Goal: Entertainment & Leisure: Consume media (video, audio)

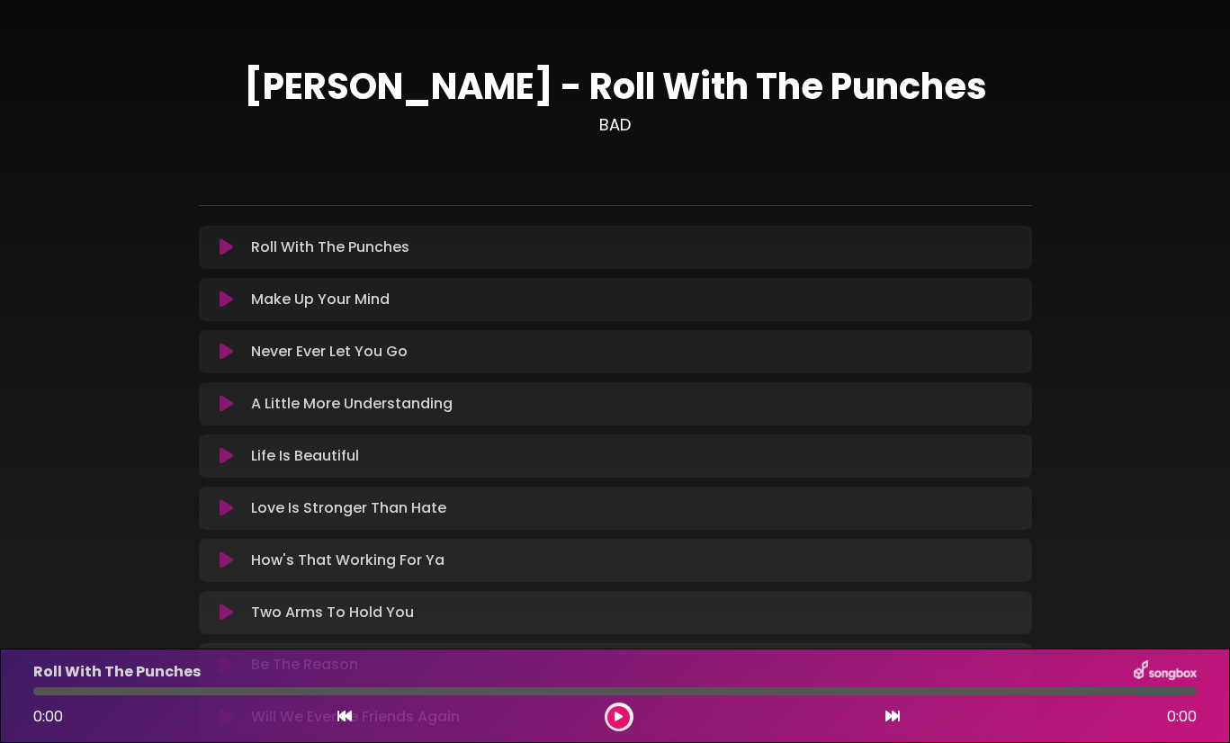
click at [220, 247] on icon at bounding box center [226, 247] width 13 height 18
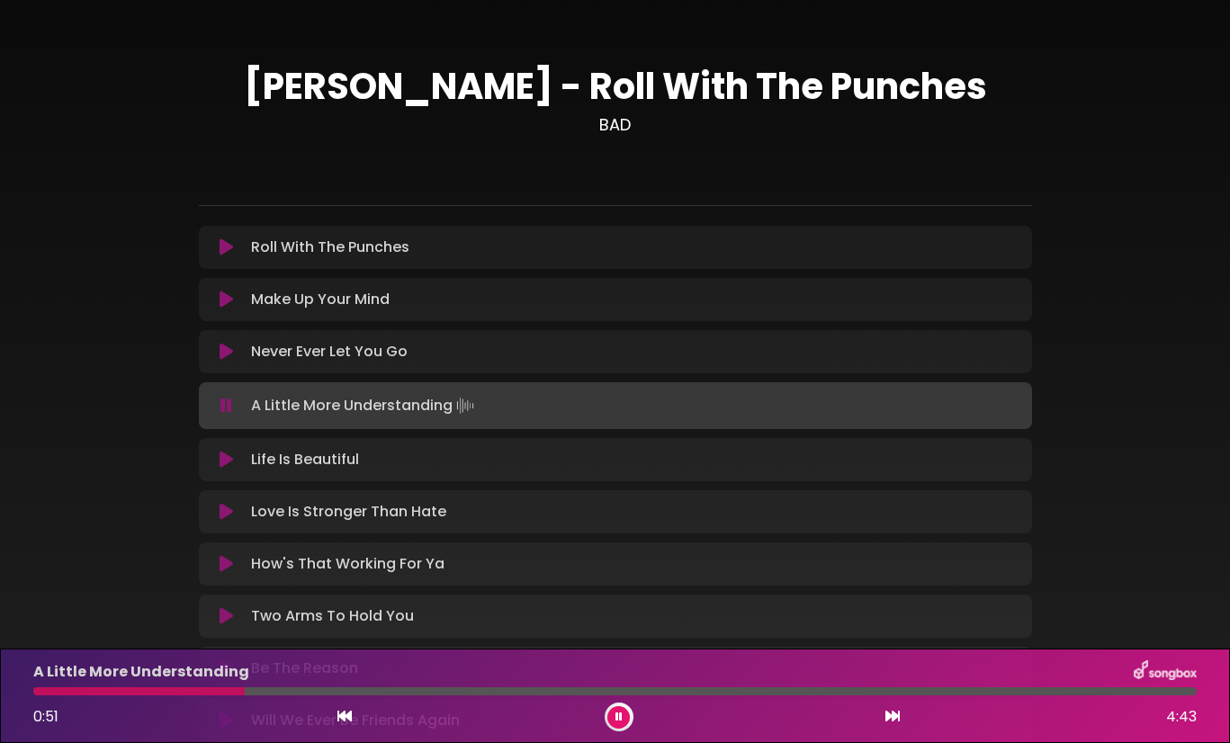
click at [221, 410] on icon at bounding box center [226, 406] width 12 height 18
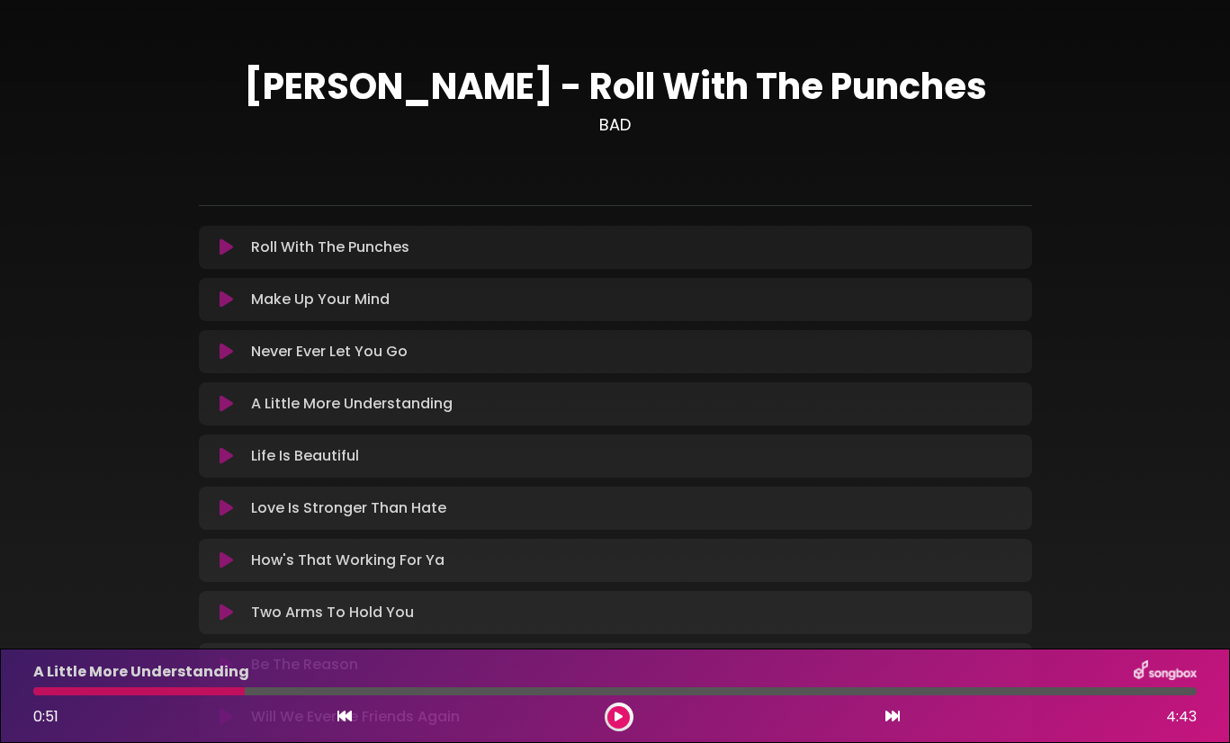
click at [619, 716] on icon at bounding box center [619, 717] width 8 height 11
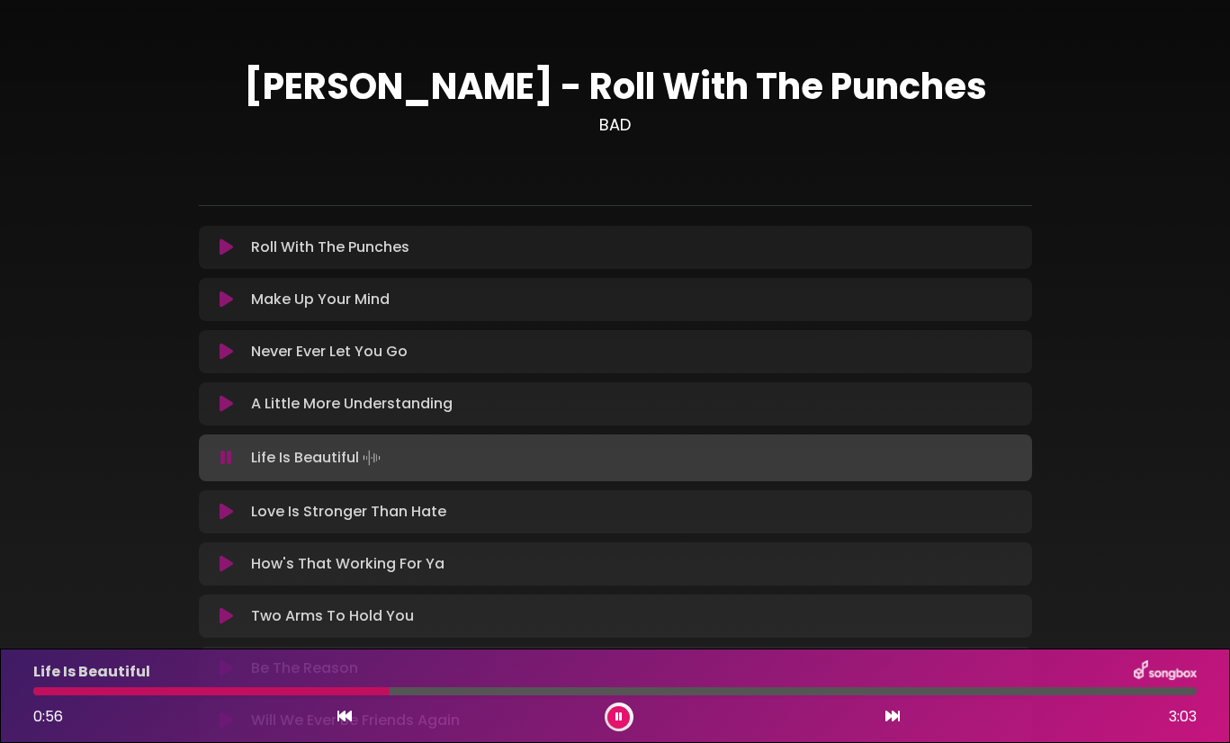
click at [616, 712] on icon at bounding box center [619, 717] width 7 height 11
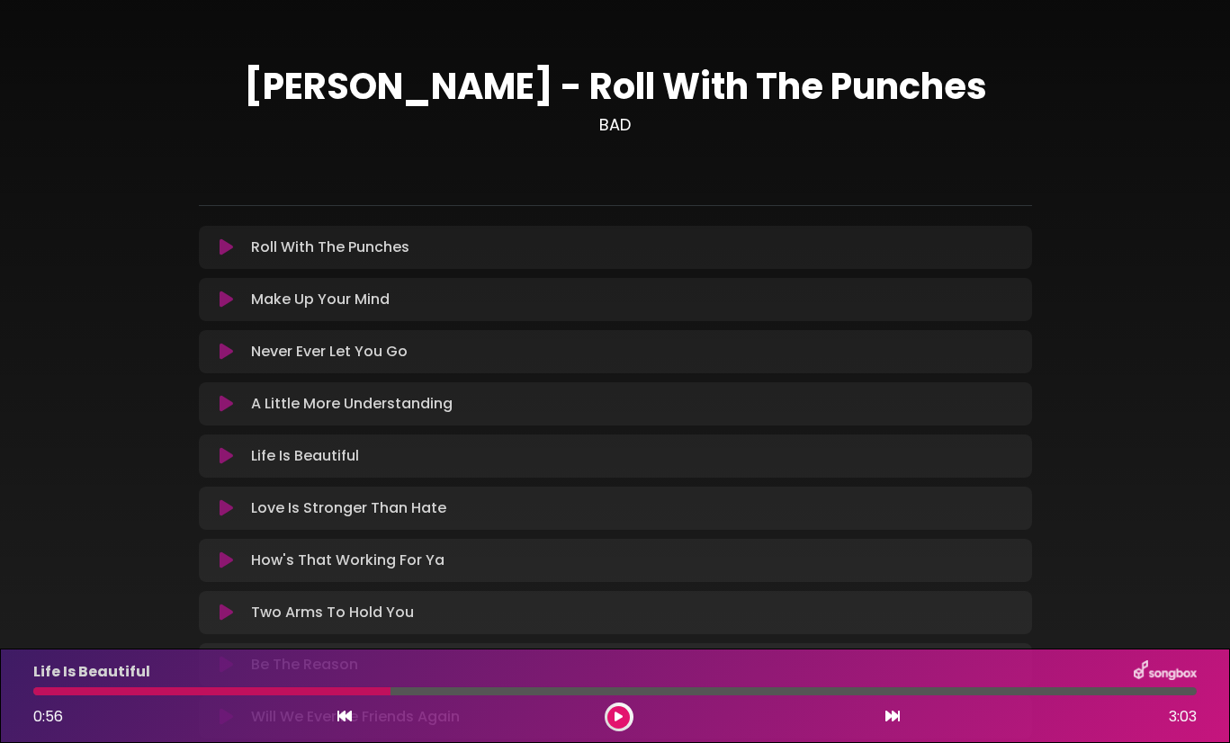
click at [614, 714] on button at bounding box center [618, 717] width 22 height 22
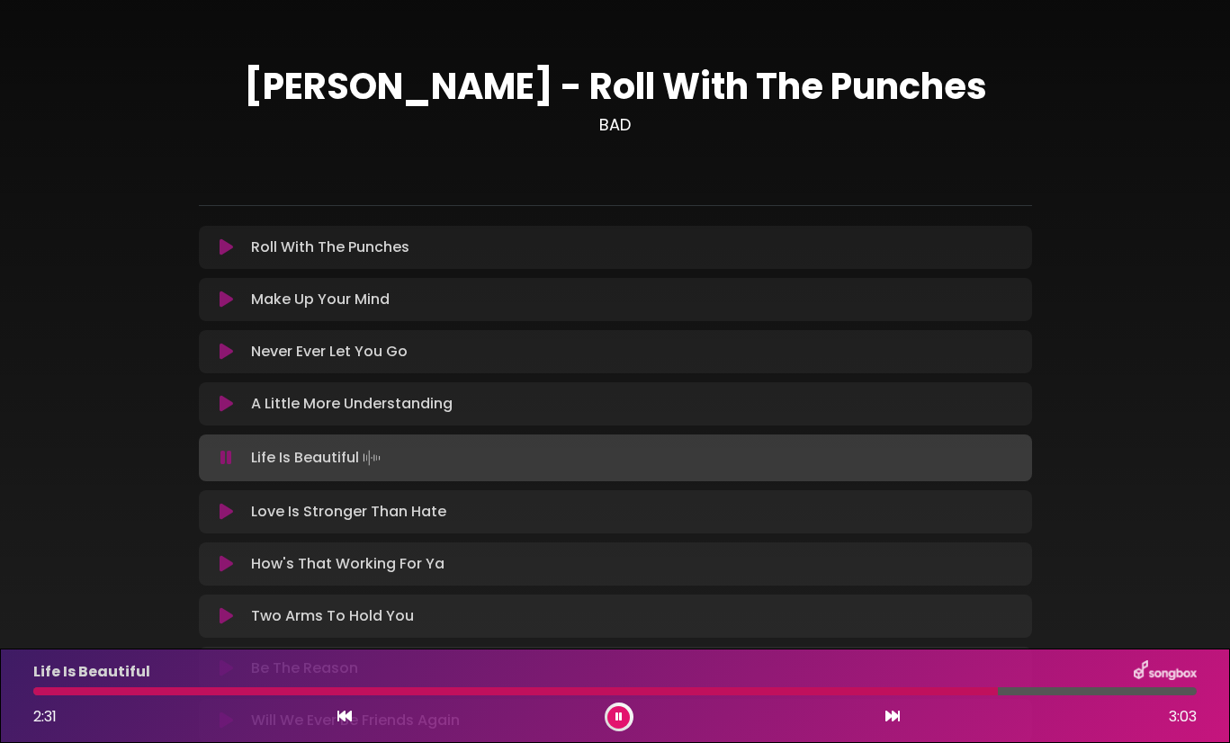
click at [227, 514] on icon at bounding box center [226, 512] width 13 height 18
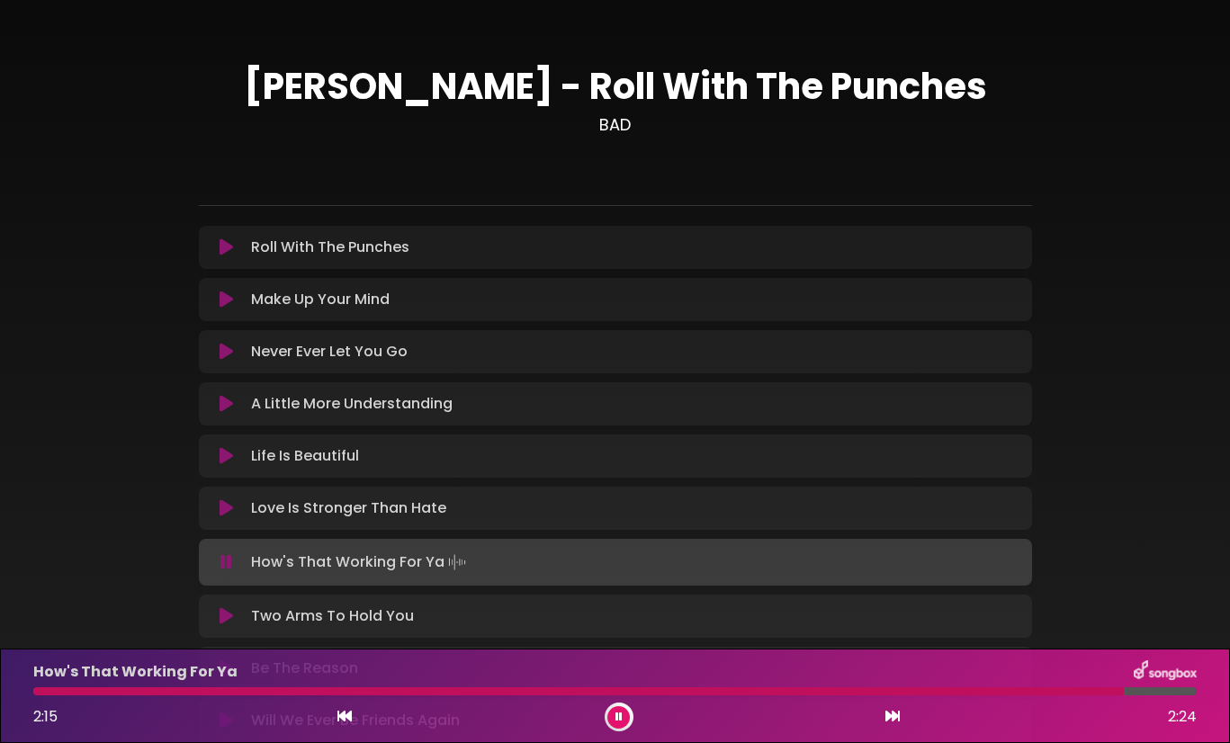
click at [220, 618] on icon at bounding box center [226, 616] width 13 height 18
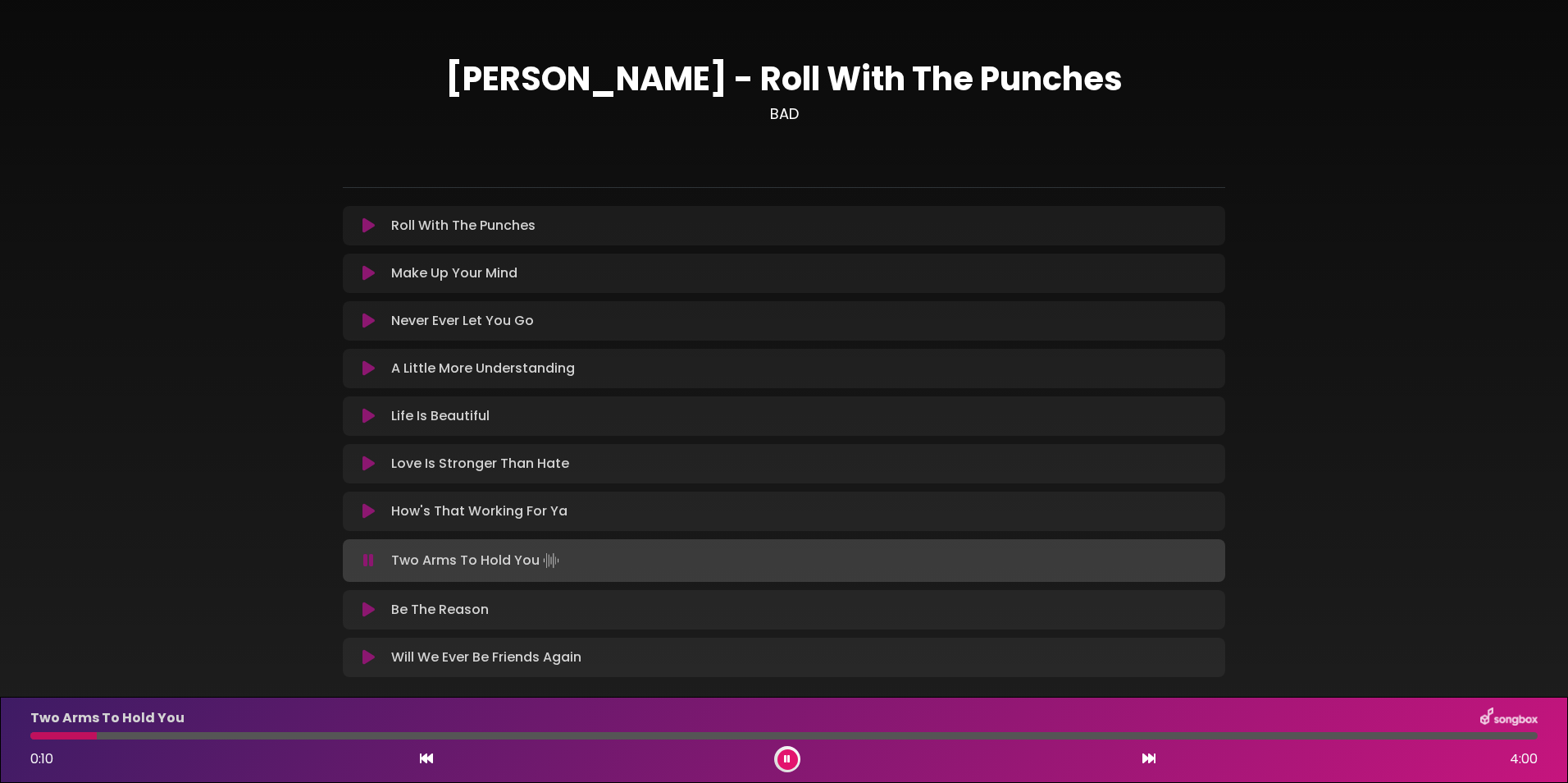
click at [364, 608] on icon at bounding box center [368, 610] width 12 height 16
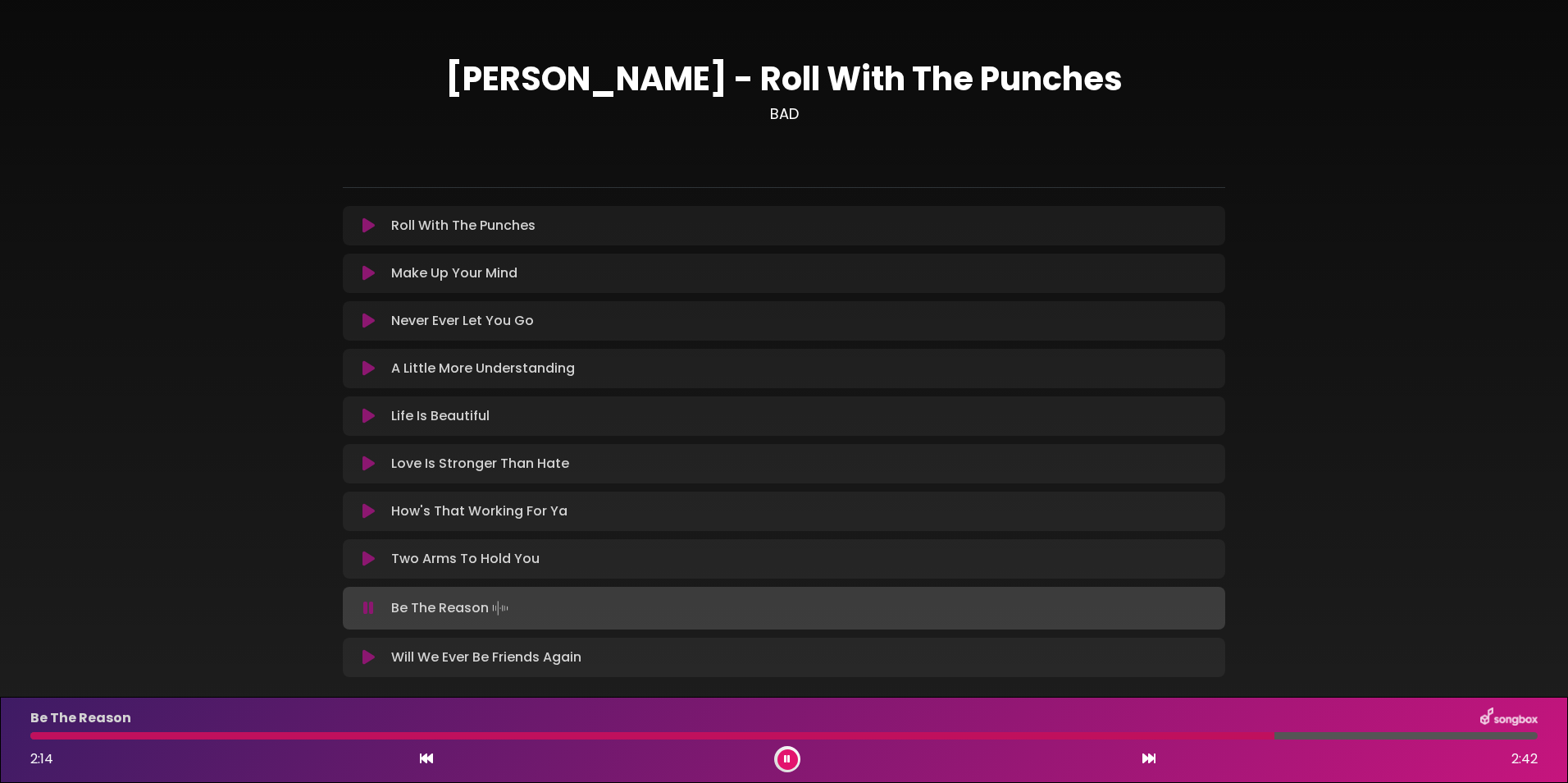
click at [368, 653] on icon at bounding box center [368, 657] width 12 height 16
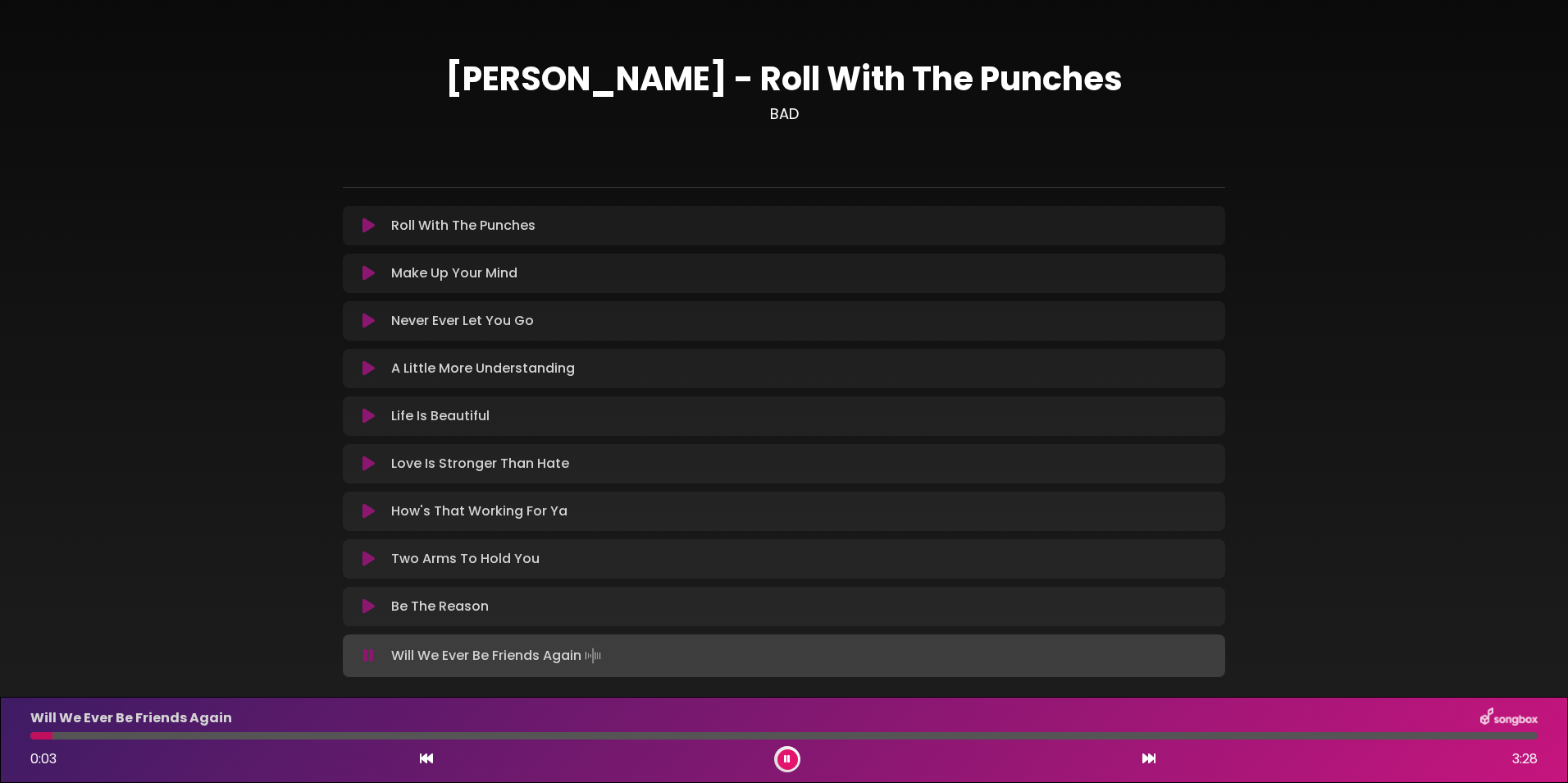
click at [370, 224] on icon at bounding box center [368, 225] width 12 height 16
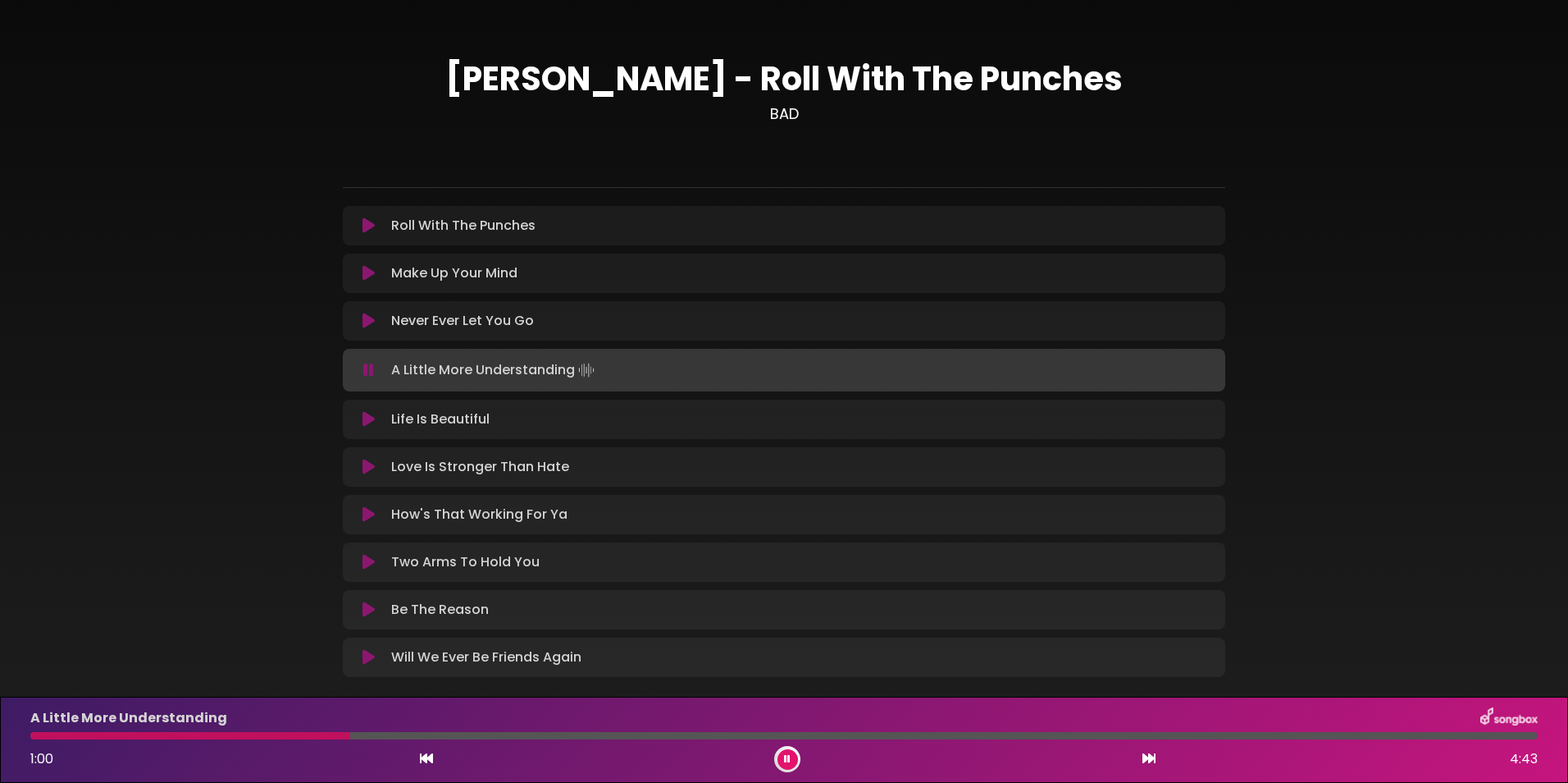
click at [464, 227] on p "Roll With The Punches Loading Track..." at bounding box center [463, 226] width 144 height 20
click at [367, 226] on icon at bounding box center [368, 225] width 12 height 16
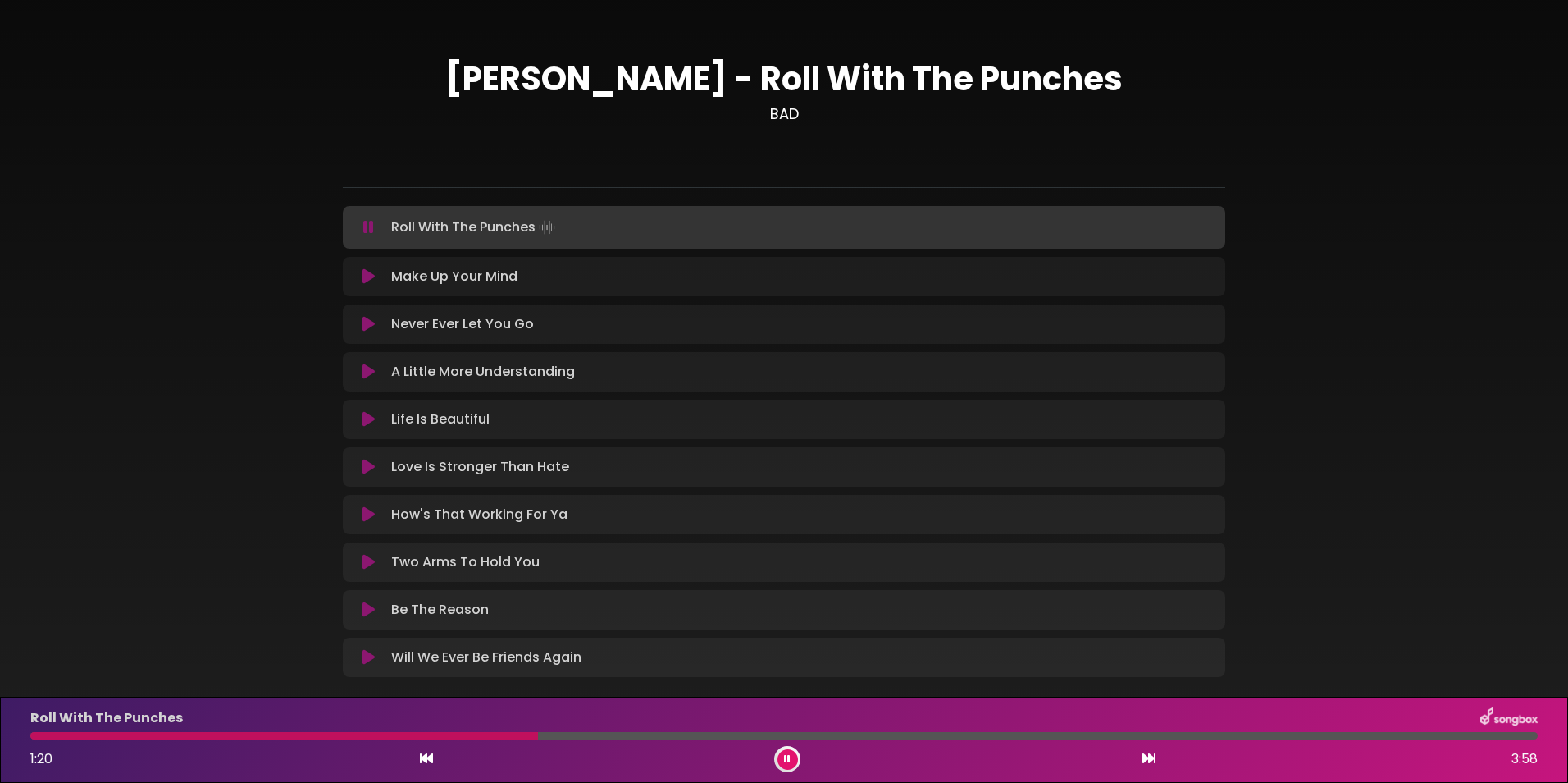
click at [39, 676] on div at bounding box center [283, 736] width 507 height 7
click at [1120, 397] on div "[PERSON_NAME] - Roll With The Punches BAD ×" at bounding box center [784, 362] width 1568 height 685
click at [368, 277] on icon at bounding box center [368, 276] width 12 height 16
